Goal: Information Seeking & Learning: Learn about a topic

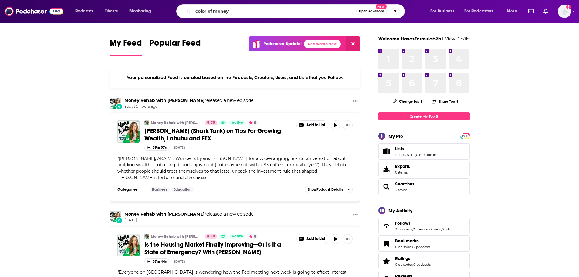
type input "color of money"
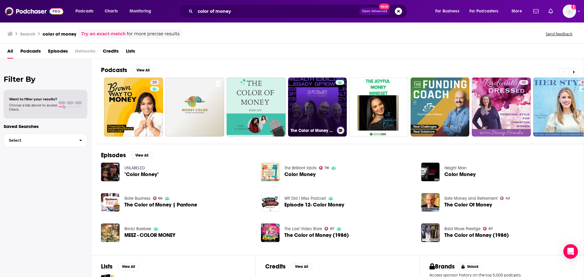
click at [306, 86] on link "The Color of Money | Transformative Conversations for Wealth Building" at bounding box center [317, 107] width 59 height 59
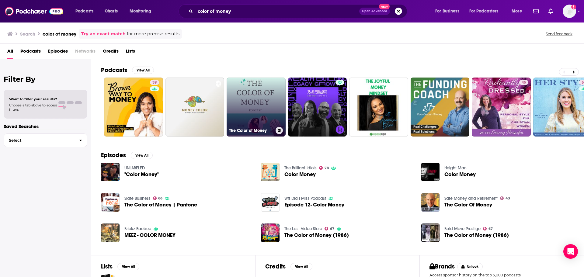
click at [258, 87] on link "The Color of Money" at bounding box center [255, 107] width 59 height 59
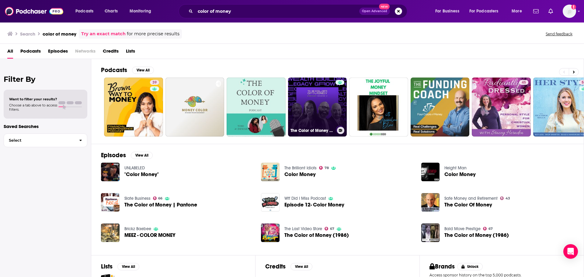
click at [323, 80] on link "The Color of Money | Transformative Conversations for Wealth Building" at bounding box center [317, 107] width 59 height 59
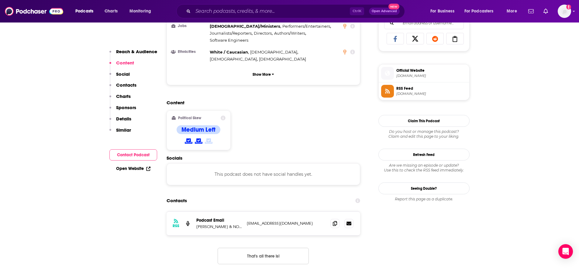
scroll to position [456, 0]
